Goal: Transaction & Acquisition: Download file/media

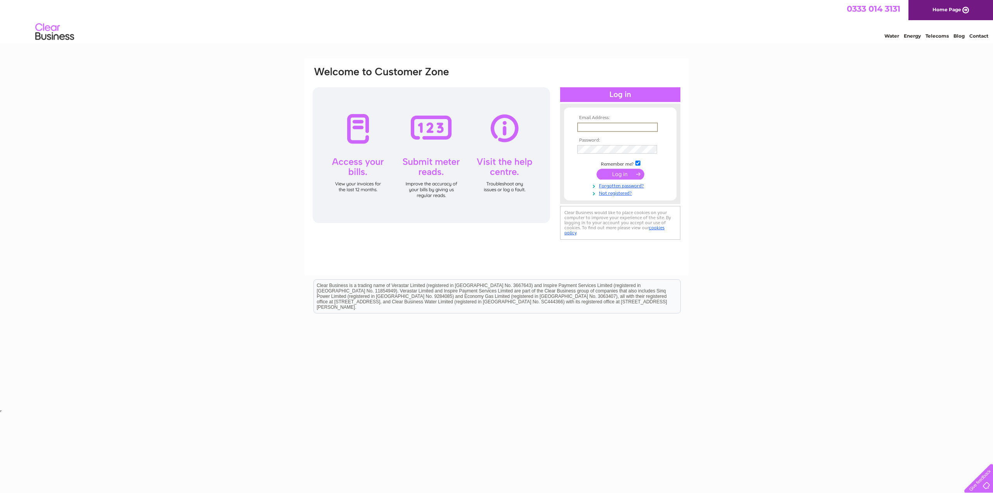
paste input "[EMAIL_ADDRESS][DOMAIN_NAME]"
type input "[EMAIL_ADDRESS][DOMAIN_NAME]"
click at [612, 175] on input "submit" at bounding box center [620, 174] width 48 height 11
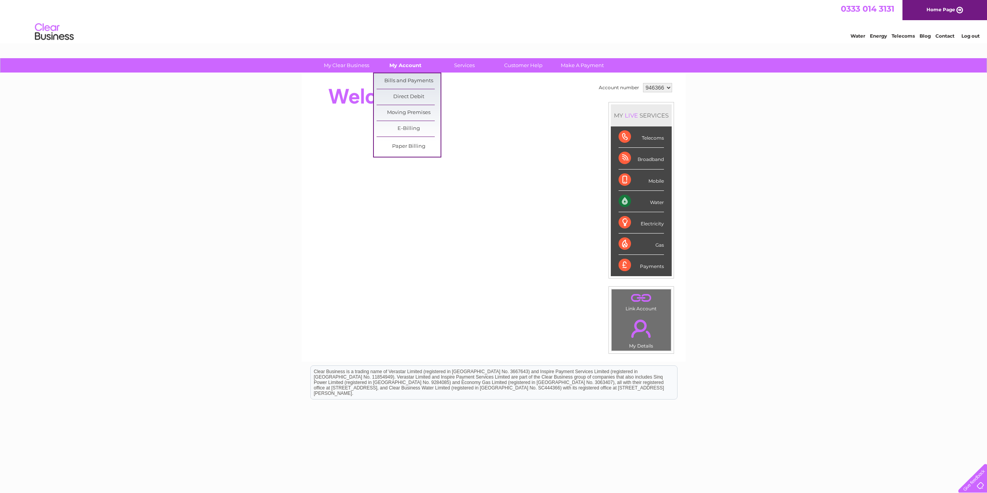
click at [403, 66] on link "My Account" at bounding box center [405, 65] width 64 height 14
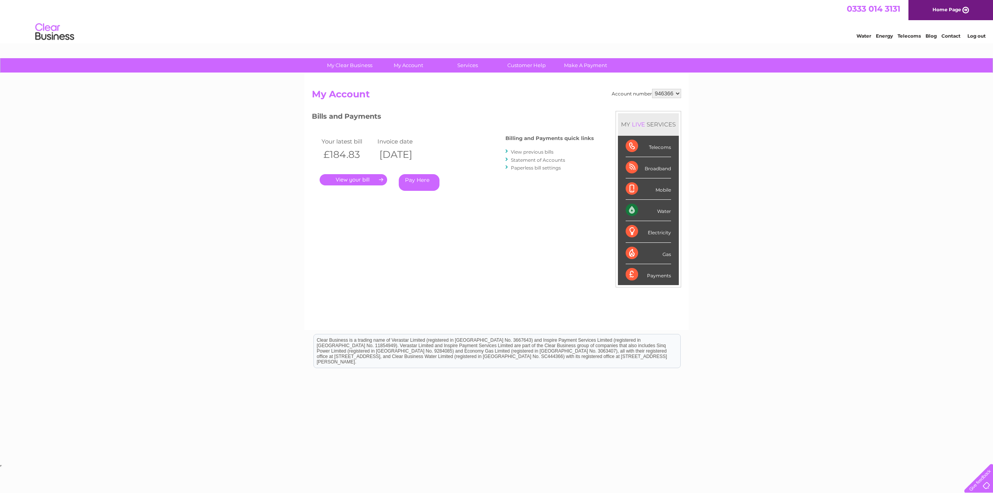
click at [353, 180] on link "." at bounding box center [353, 179] width 67 height 11
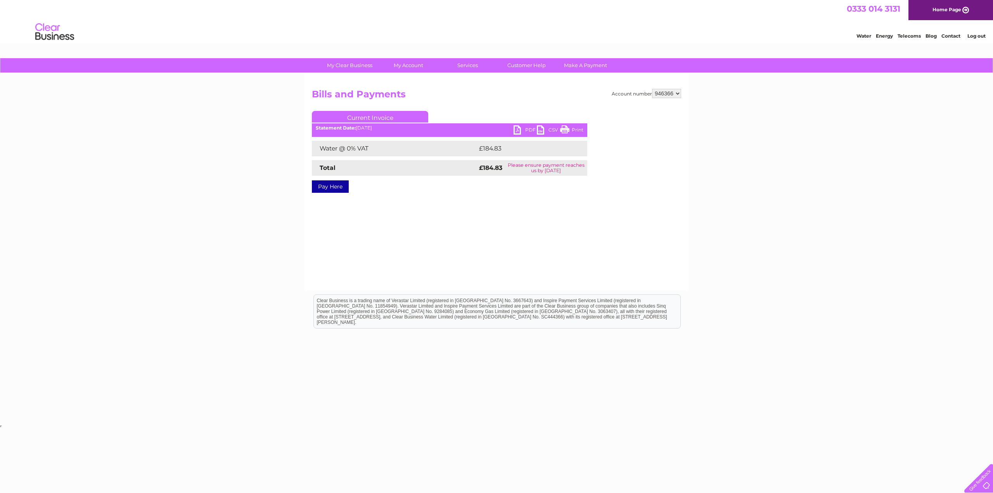
click at [531, 130] on link "PDF" at bounding box center [524, 130] width 23 height 11
click at [526, 131] on link "PDF" at bounding box center [524, 130] width 23 height 11
click at [517, 129] on link "PDF" at bounding box center [524, 130] width 23 height 11
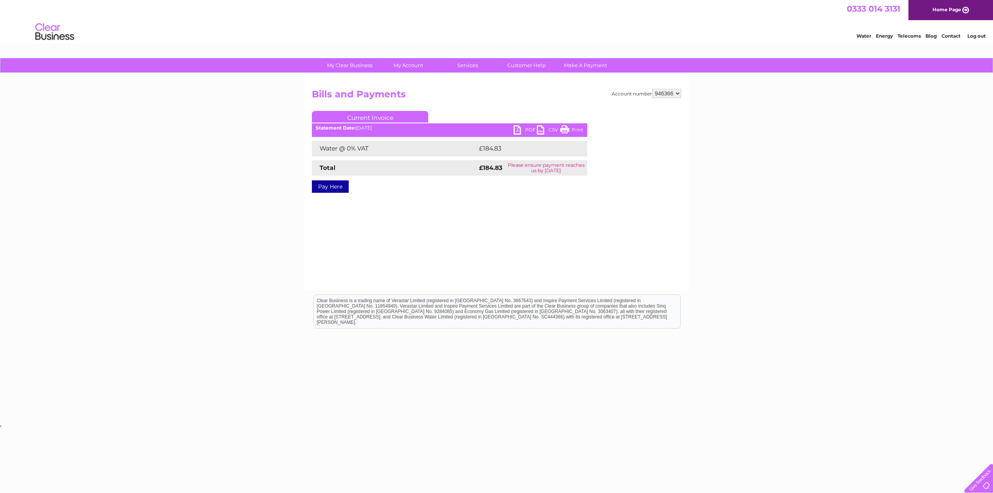
click at [517, 129] on link "PDF" at bounding box center [524, 130] width 23 height 11
click at [529, 130] on link "PDF" at bounding box center [524, 130] width 23 height 11
click at [976, 34] on link "Log out" at bounding box center [976, 36] width 18 height 6
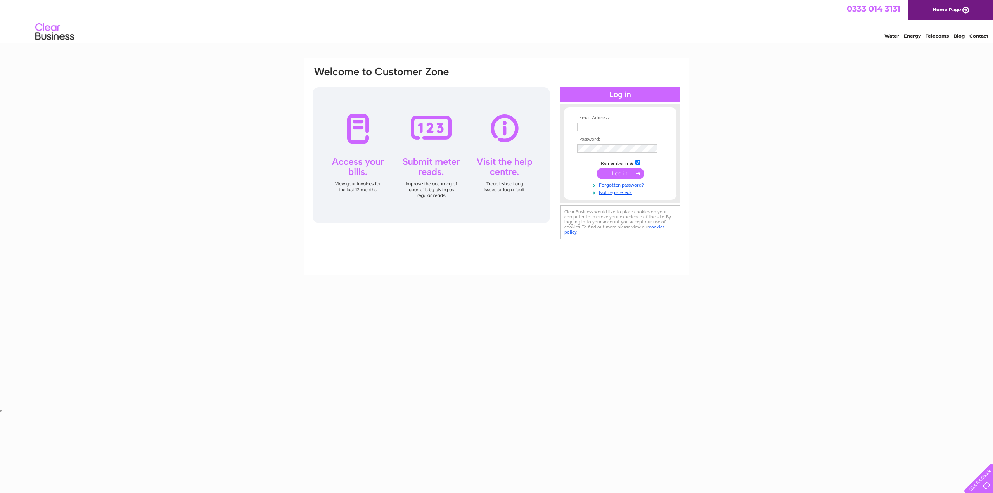
click at [975, 34] on link "Contact" at bounding box center [978, 36] width 19 height 6
